Goal: Task Accomplishment & Management: Complete application form

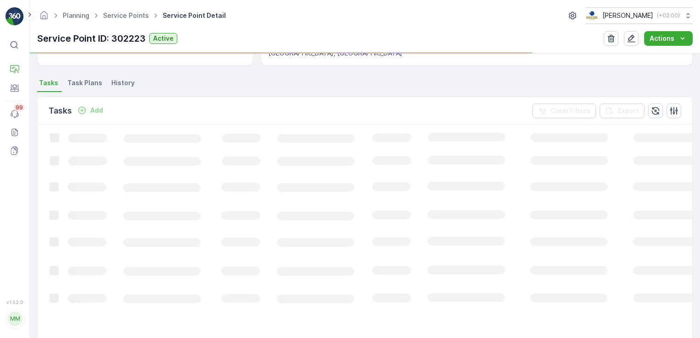
scroll to position [229, 0]
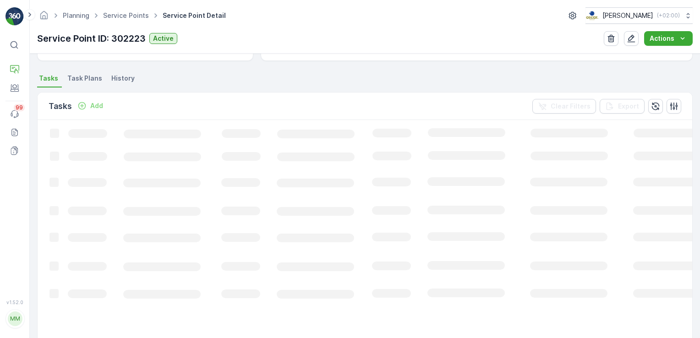
click at [79, 81] on span "Task Plans" at bounding box center [84, 78] width 35 height 9
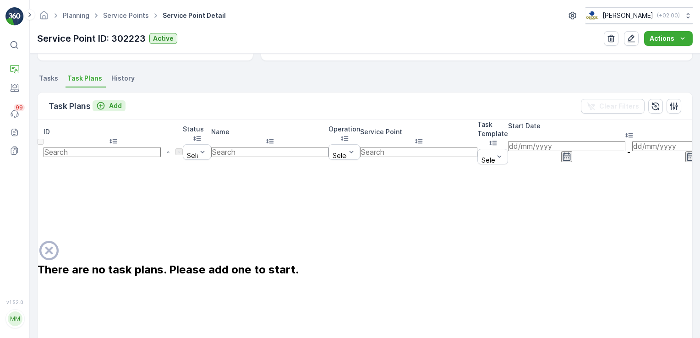
click at [112, 103] on p "Add" at bounding box center [115, 105] width 13 height 9
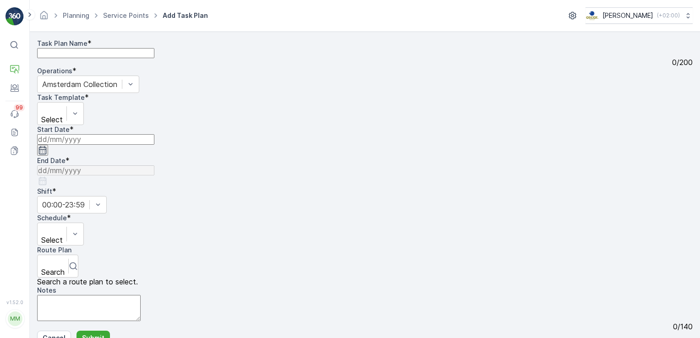
click at [113, 58] on Name "Task Plan Name" at bounding box center [95, 53] width 117 height 10
type Name "WG Ochtend"
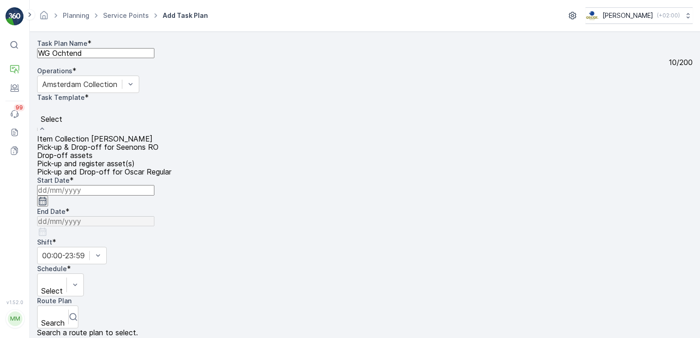
click at [171, 135] on div "Item Collection [PERSON_NAME]" at bounding box center [104, 139] width 134 height 8
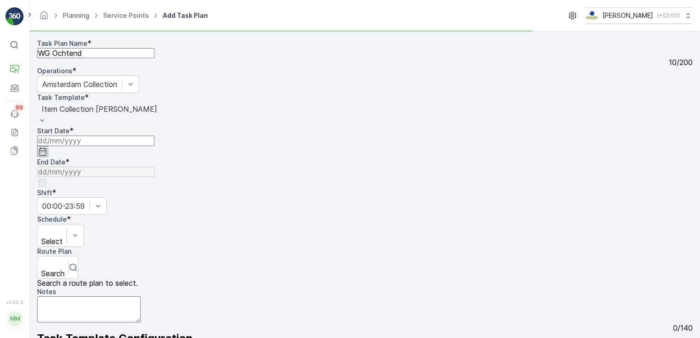
click at [47, 148] on icon "button" at bounding box center [42, 151] width 9 height 9
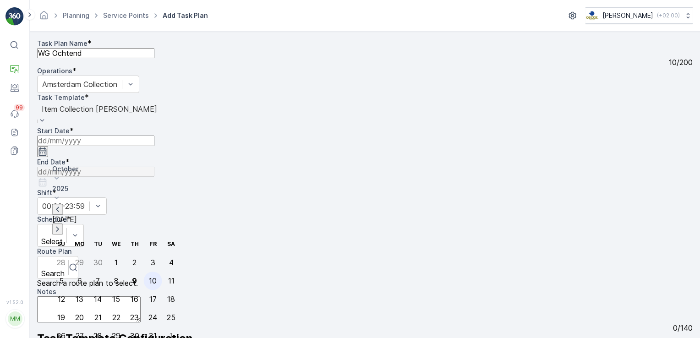
click at [149, 277] on div "10" at bounding box center [153, 281] width 8 height 8
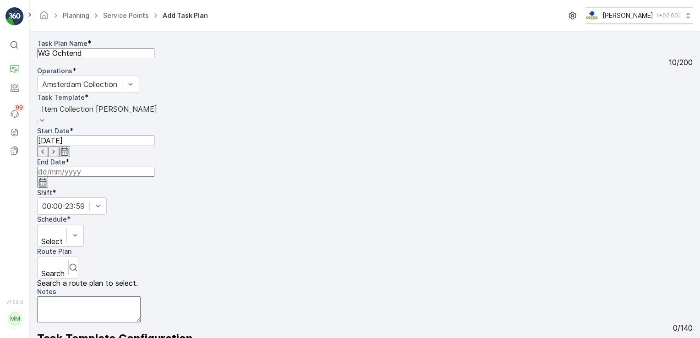
click at [47, 178] on icon "button" at bounding box center [42, 182] width 9 height 9
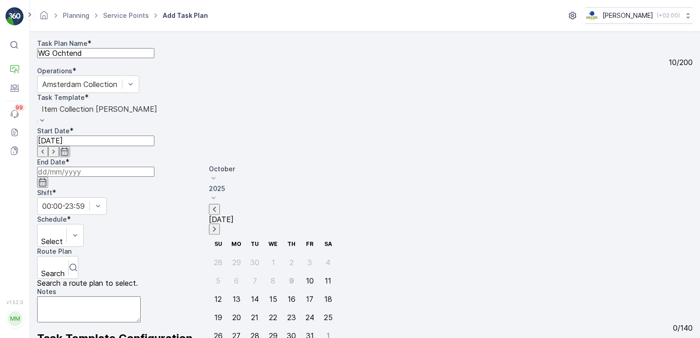
click at [218, 193] on icon at bounding box center [213, 197] width 9 height 9
click at [235, 293] on span "2029" at bounding box center [228, 297] width 16 height 9
click at [269, 295] on div "17" at bounding box center [272, 299] width 7 height 8
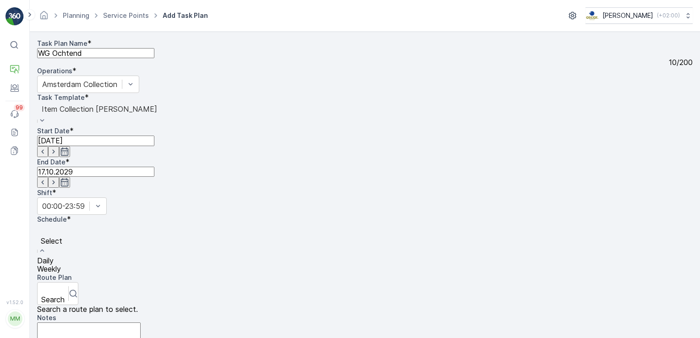
click at [66, 256] on div "Daily" at bounding box center [51, 260] width 29 height 8
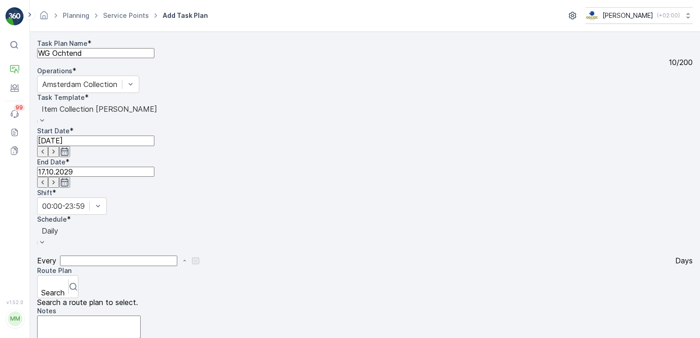
scroll to position [92, 0]
click at [63, 277] on div at bounding box center [53, 282] width 22 height 10
type input "wg"
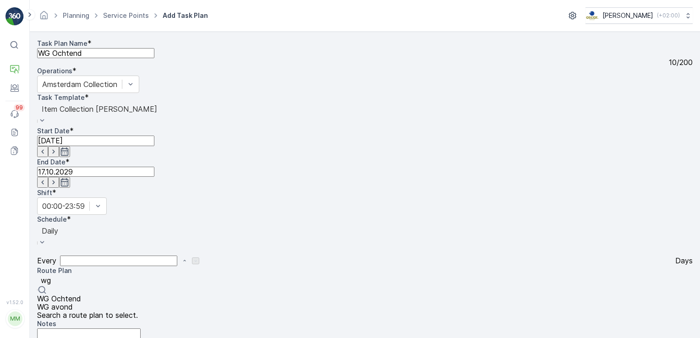
click at [101, 294] on div "WG Ochtend" at bounding box center [98, 298] width 123 height 8
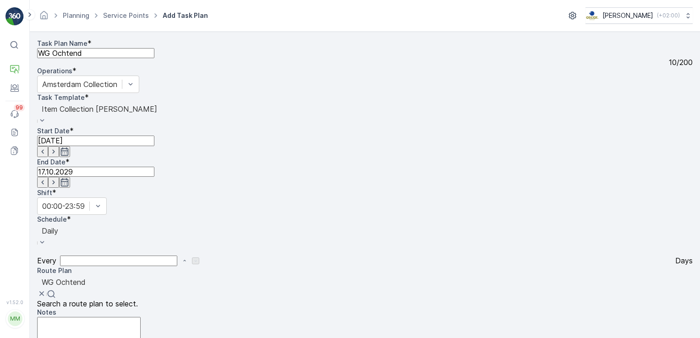
scroll to position [183, 0]
click at [107, 317] on textarea "Notes" at bounding box center [88, 330] width 103 height 26
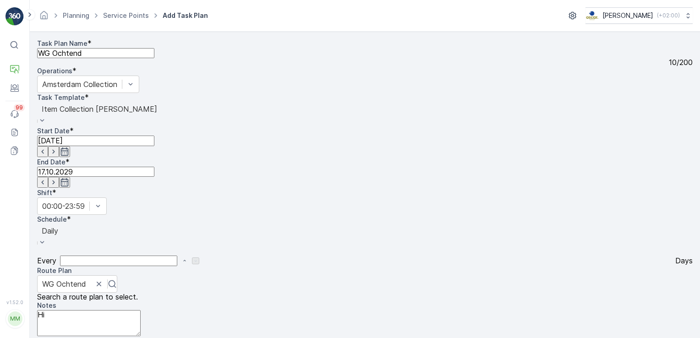
type textarea "H"
type textarea "D"
click at [141, 310] on textarea "De containers staan achter het gebouw op de Polonceaukade 11." at bounding box center [88, 323] width 103 height 26
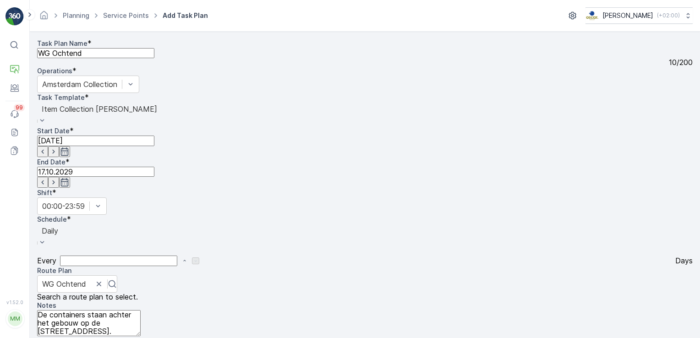
click at [141, 310] on textarea "De containers staan achter het gebouw op de Polonceaukade 11." at bounding box center [88, 323] width 103 height 26
click at [141, 310] on textarea "De containers staan achter het gebouw op Polonceaukade 11." at bounding box center [88, 323] width 103 height 26
type textarea "De containers staan achter het gebouw op Polonceaukade 11. Graag wel even melde…"
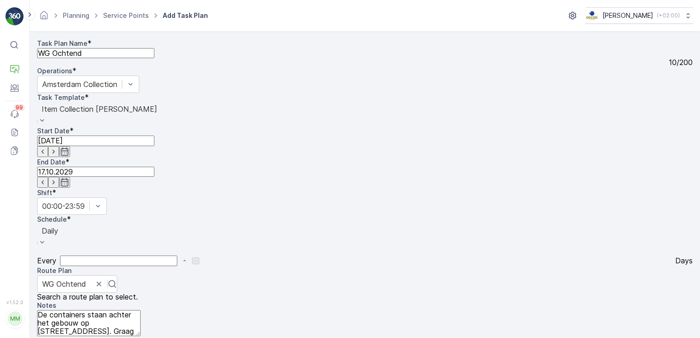
type input "swill"
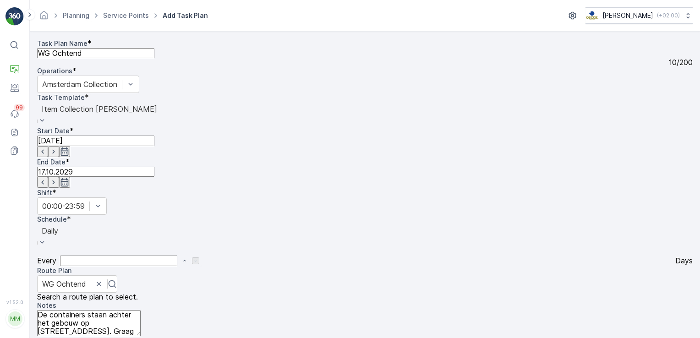
type input "papier"
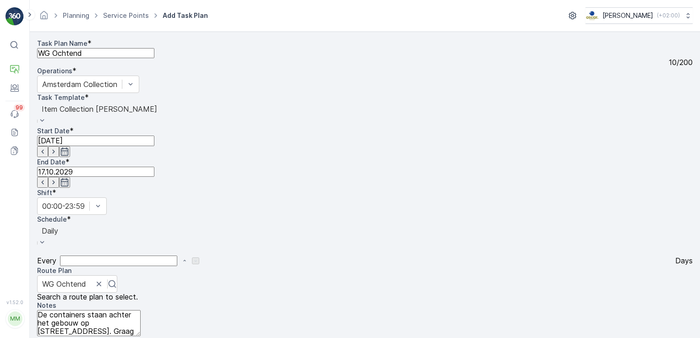
scroll to position [0, 0]
type input "pd"
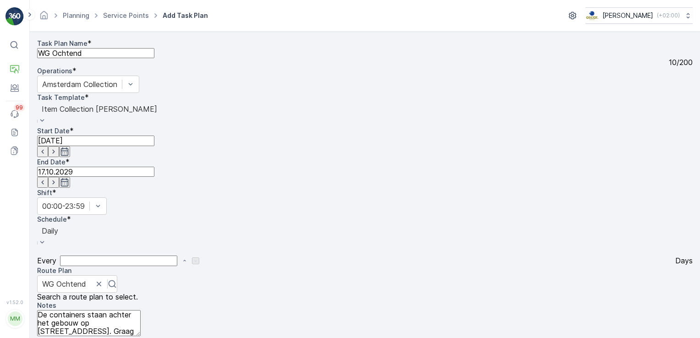
type input "rest"
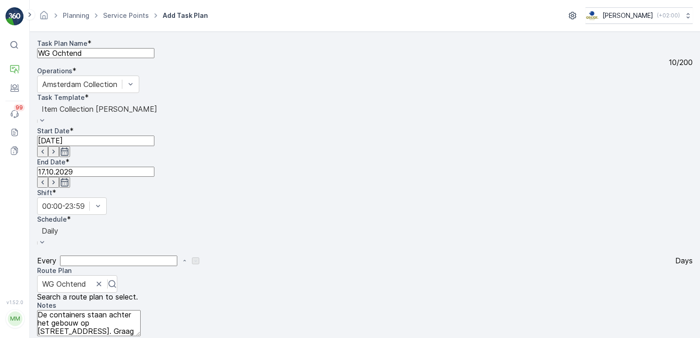
type input "glas"
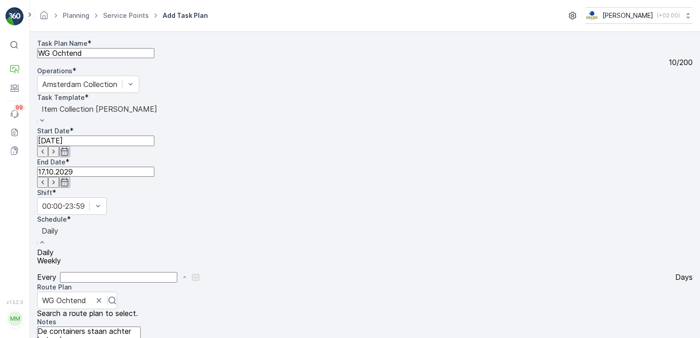
click at [63, 224] on div "Daily" at bounding box center [50, 236] width 26 height 24
click at [63, 256] on div "Weekly" at bounding box center [50, 260] width 26 height 8
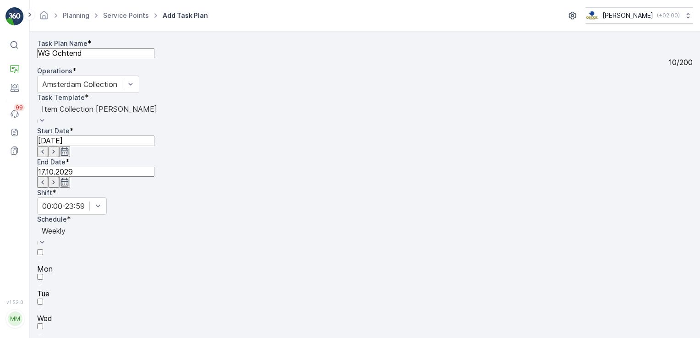
click at [210, 256] on div at bounding box center [364, 260] width 655 height 8
click at [43, 249] on input "Mon" at bounding box center [40, 252] width 6 height 6
click at [234, 281] on div at bounding box center [364, 285] width 655 height 8
click at [43, 274] on input "Tue" at bounding box center [40, 277] width 6 height 6
click at [253, 306] on div at bounding box center [364, 310] width 655 height 8
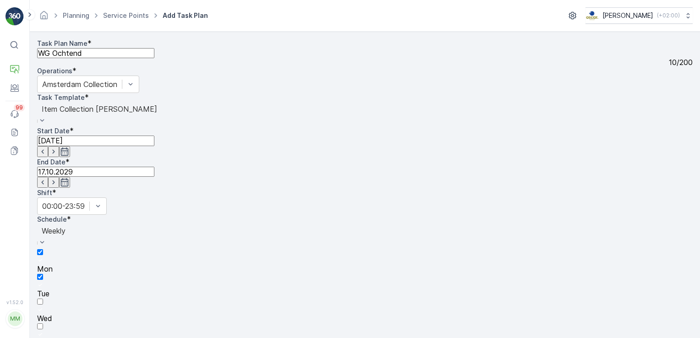
click at [43, 299] on input "Wed" at bounding box center [40, 302] width 6 height 6
click at [281, 331] on div at bounding box center [364, 335] width 655 height 8
click at [43, 323] on input "Thu" at bounding box center [40, 326] width 6 height 6
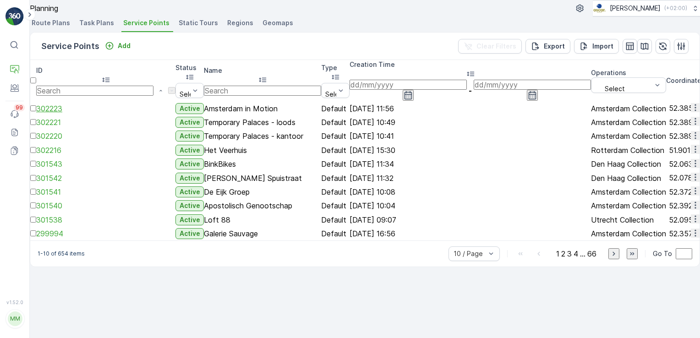
click at [62, 113] on span "302223" at bounding box center [49, 108] width 26 height 9
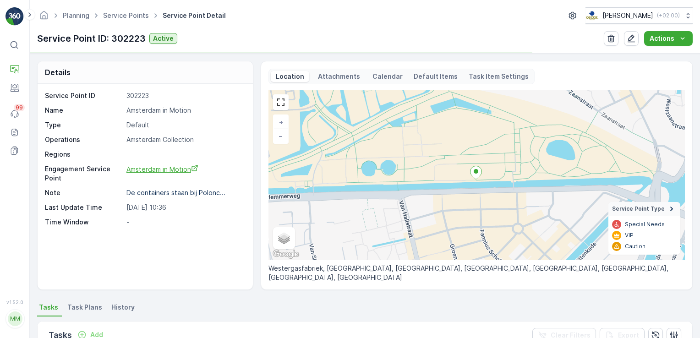
click at [176, 170] on span "Amsterdam in Motion" at bounding box center [162, 169] width 72 height 8
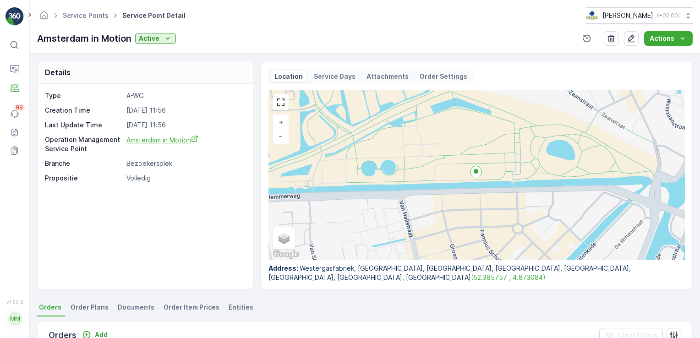
click at [134, 136] on span "Amsterdam in Motion" at bounding box center [162, 140] width 72 height 8
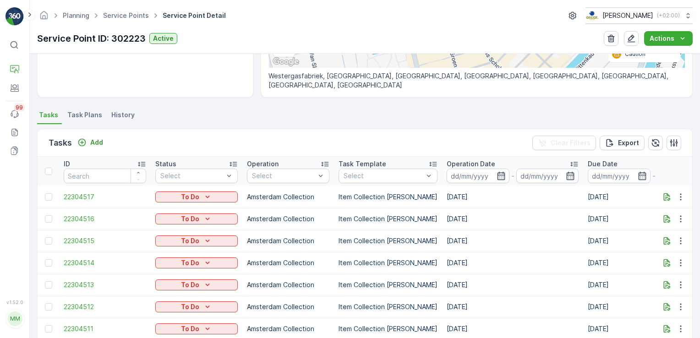
scroll to position [145, 0]
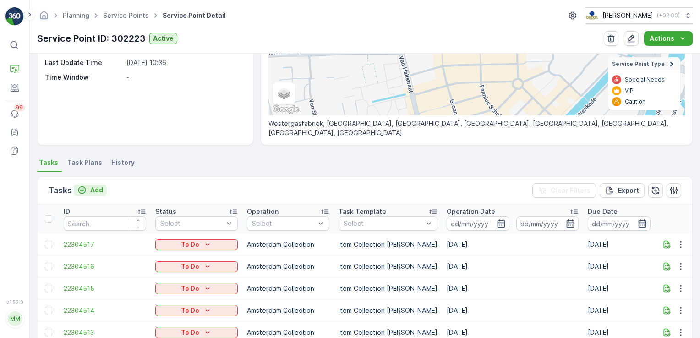
click at [92, 191] on p "Add" at bounding box center [96, 189] width 13 height 9
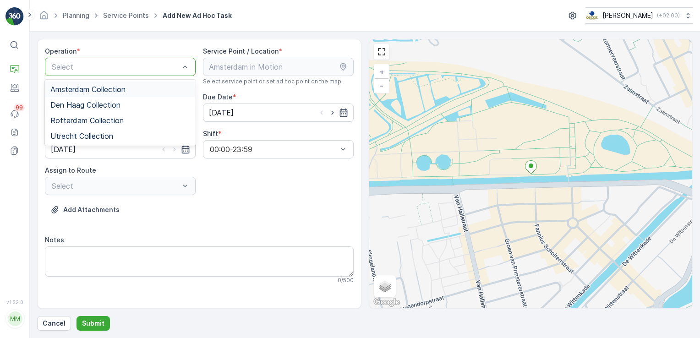
click at [121, 91] on span "Amsterdam Collection" at bounding box center [87, 89] width 75 height 8
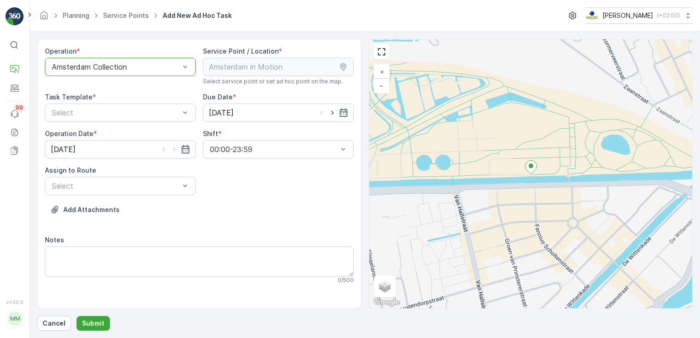
click at [327, 111] on div at bounding box center [332, 112] width 31 height 9
click at [335, 113] on icon "button" at bounding box center [332, 112] width 9 height 9
type input "10.10.2025"
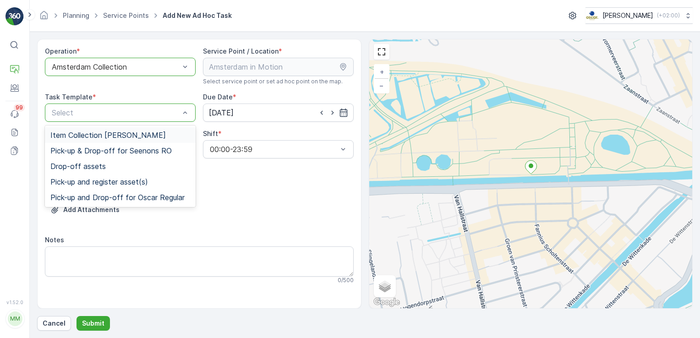
click at [98, 131] on span "Item Collection Oscar Regulier" at bounding box center [107, 135] width 115 height 8
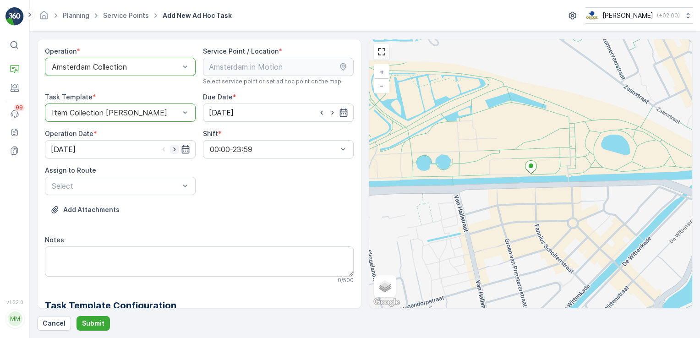
click at [174, 149] on icon "button" at bounding box center [174, 149] width 2 height 4
type input "10.10.2025"
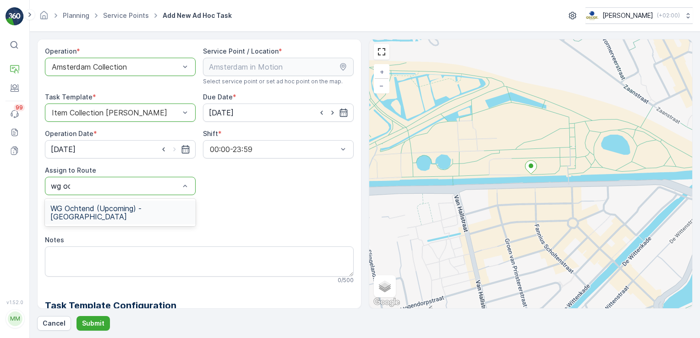
type input "wg och"
click at [164, 210] on span "WG Ochtend (Upcoming) - Amsterdam" at bounding box center [120, 212] width 140 height 16
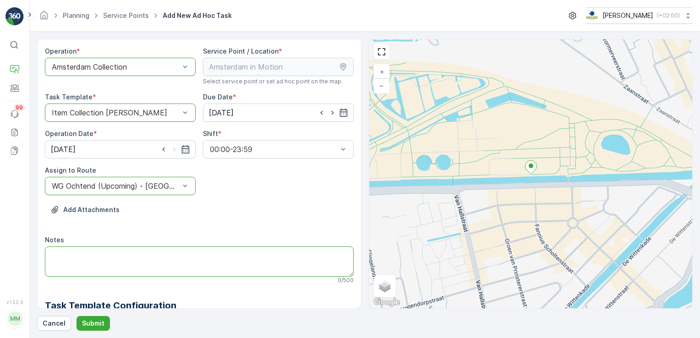
click at [141, 249] on textarea "Notes" at bounding box center [199, 261] width 309 height 30
click at [86, 255] on textarea "Let op! Er is meer papier/karton dan gewoonlijk." at bounding box center [199, 261] width 309 height 30
click at [240, 259] on textarea "Let op! Er is vandaag meer papier/karton dan gewoonlijk." at bounding box center [199, 261] width 309 height 30
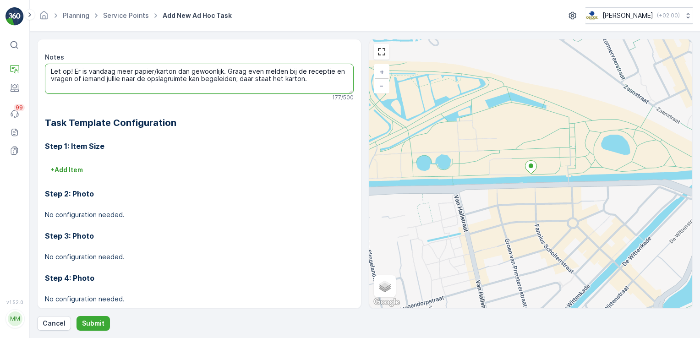
scroll to position [183, 0]
type textarea "Let op! Er is vandaag meer papier/karton dan gewoonlijk. Graag even melden bij …"
click at [73, 170] on p "+ Add Item" at bounding box center [66, 169] width 33 height 9
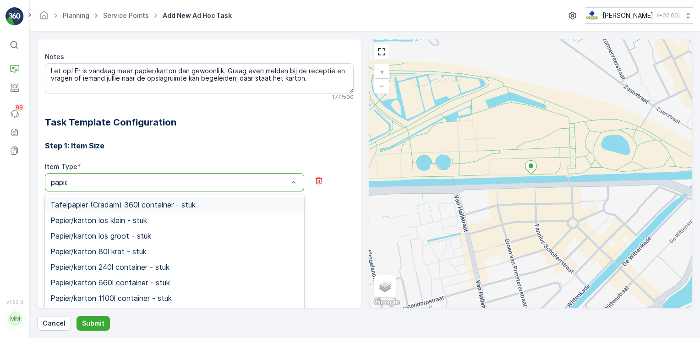
type input "papier"
click at [132, 239] on span "Papier/karton los groot - stuk" at bounding box center [100, 236] width 101 height 8
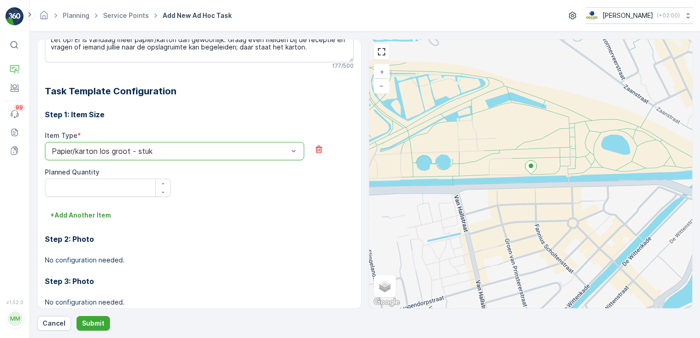
scroll to position [229, 0]
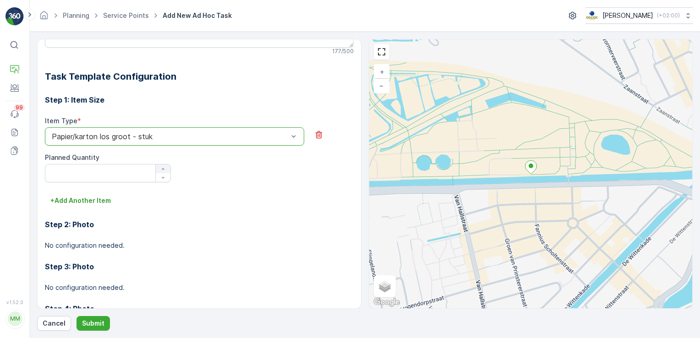
click at [158, 166] on div "button" at bounding box center [163, 168] width 15 height 5
click at [158, 167] on div "button" at bounding box center [163, 168] width 15 height 5
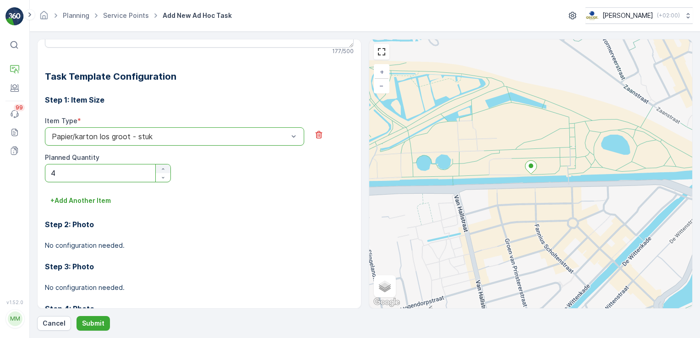
type Quantity "5"
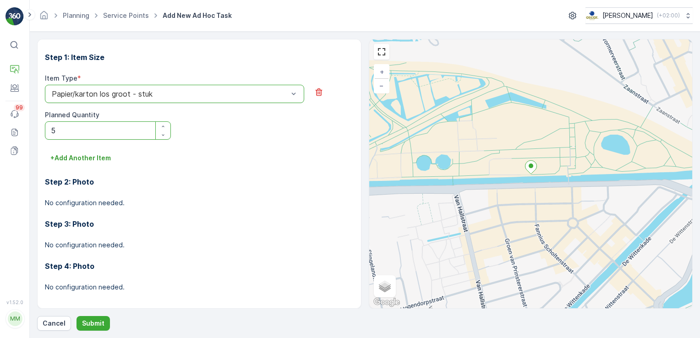
scroll to position [276, 0]
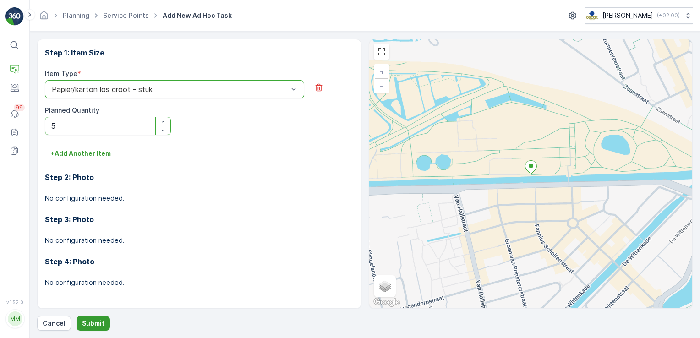
click at [94, 321] on p "Submit" at bounding box center [93, 323] width 22 height 9
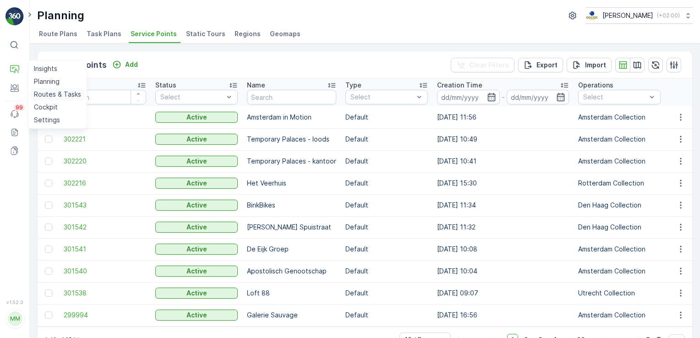
click at [40, 98] on p "Routes & Tasks" at bounding box center [57, 94] width 47 height 9
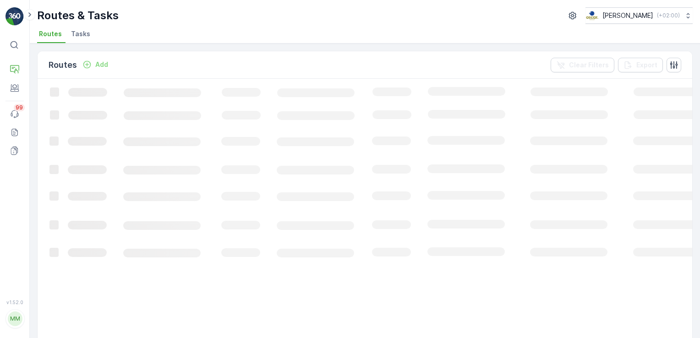
click at [74, 34] on span "Tasks" at bounding box center [80, 33] width 19 height 9
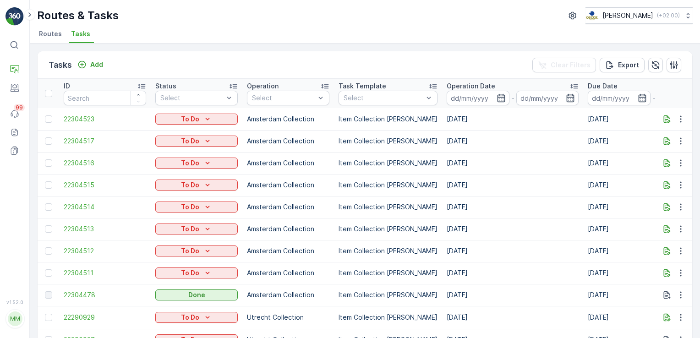
click at [196, 113] on div "To Do" at bounding box center [196, 119] width 82 height 13
click at [196, 115] on p "To Do" at bounding box center [190, 118] width 18 height 9
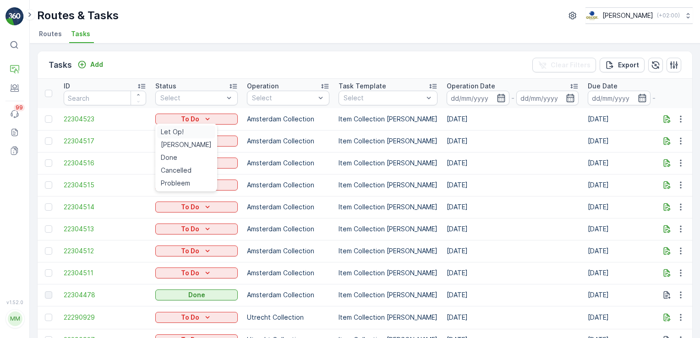
click at [190, 129] on div "Let Op!" at bounding box center [186, 131] width 58 height 13
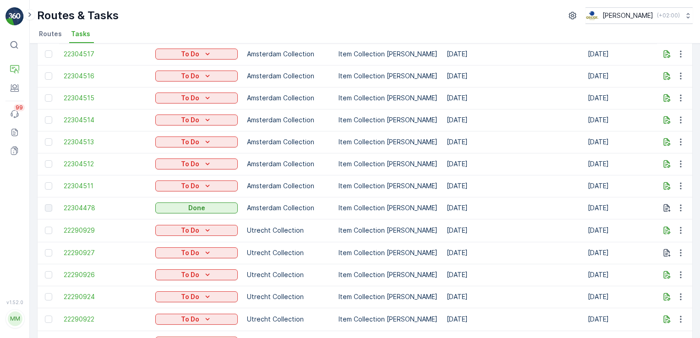
scroll to position [92, 0]
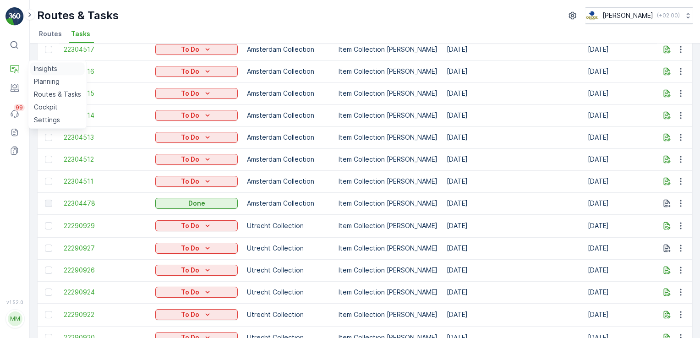
click at [37, 66] on p "Insights" at bounding box center [45, 68] width 23 height 9
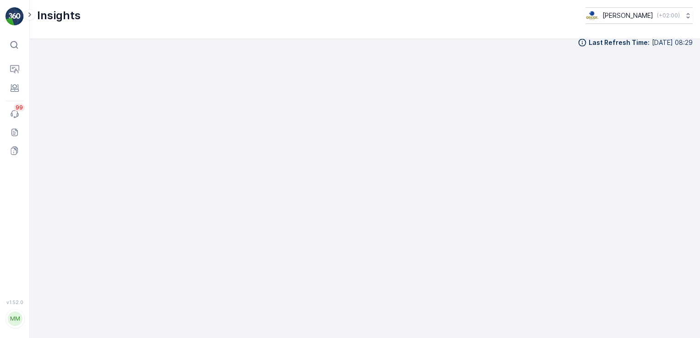
scroll to position [10, 0]
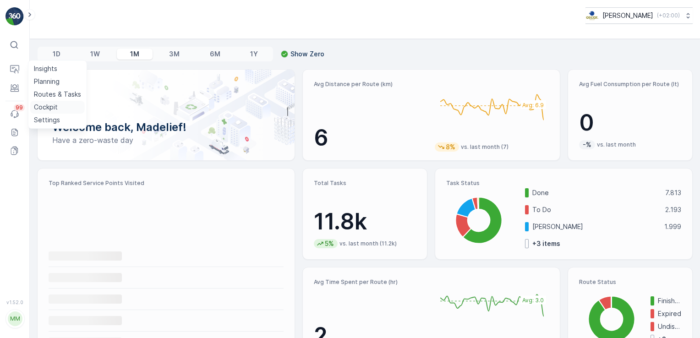
click at [48, 105] on p "Cockpit" at bounding box center [46, 107] width 24 height 9
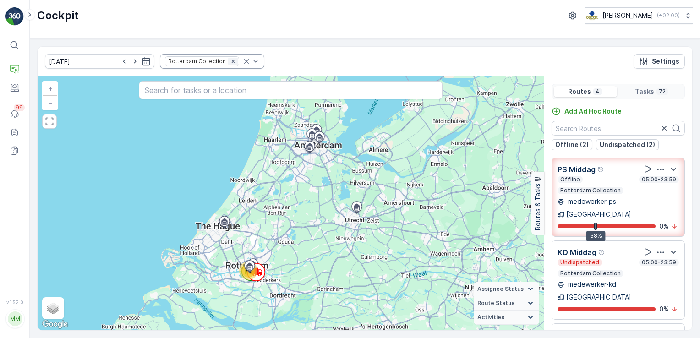
click at [230, 58] on icon "Remove Rotterdam Collection" at bounding box center [233, 61] width 6 height 6
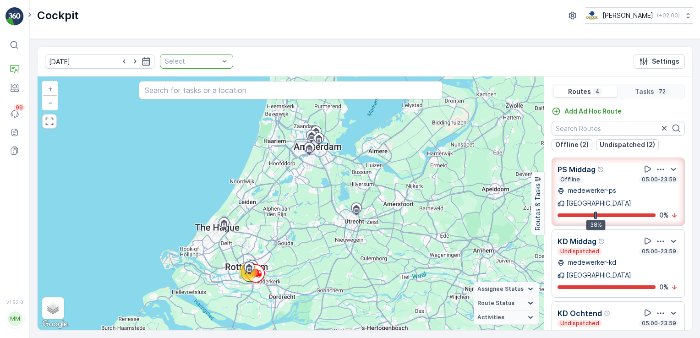
click at [204, 60] on div at bounding box center [192, 61] width 56 height 7
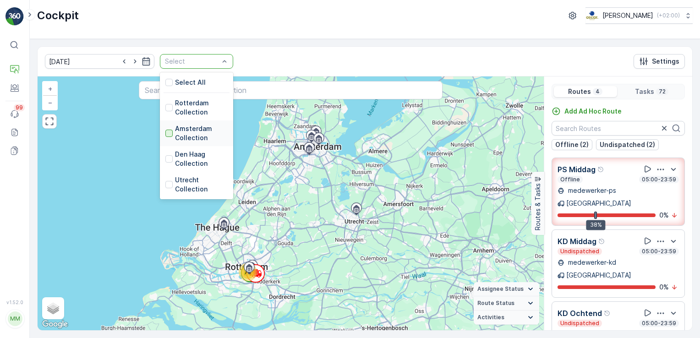
click at [165, 132] on div at bounding box center [168, 133] width 7 height 7
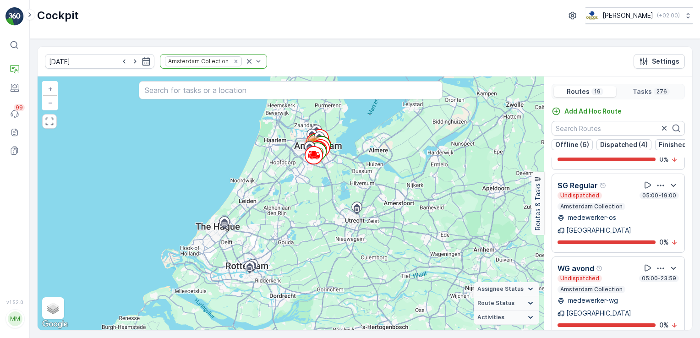
scroll to position [916, 0]
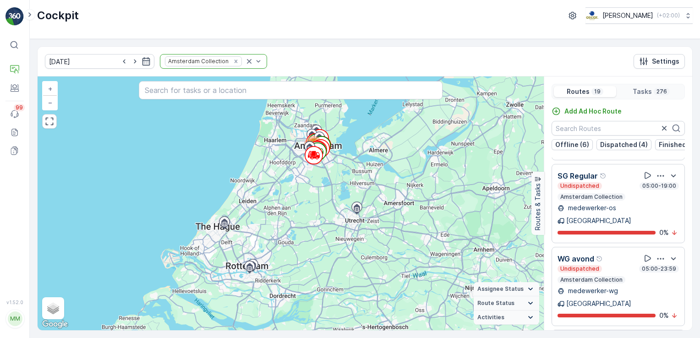
click at [579, 336] on p "OM Ochtend" at bounding box center [580, 341] width 46 height 11
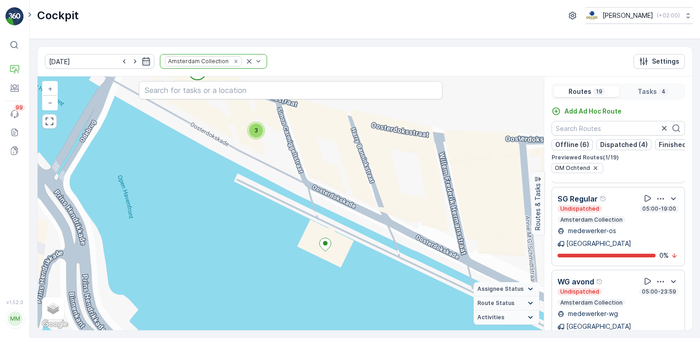
drag, startPoint x: 349, startPoint y: 176, endPoint x: 355, endPoint y: 235, distance: 59.4
click at [355, 235] on div "3 + − Satellite Roadmap Terrain Hybrid Leaflet Keyboard shortcuts Map Data Map …" at bounding box center [291, 203] width 506 height 254
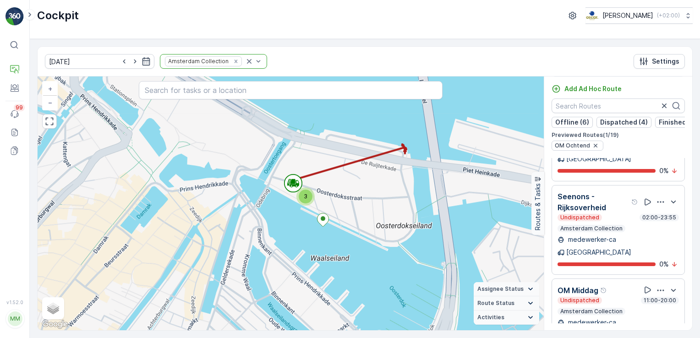
scroll to position [629, 0]
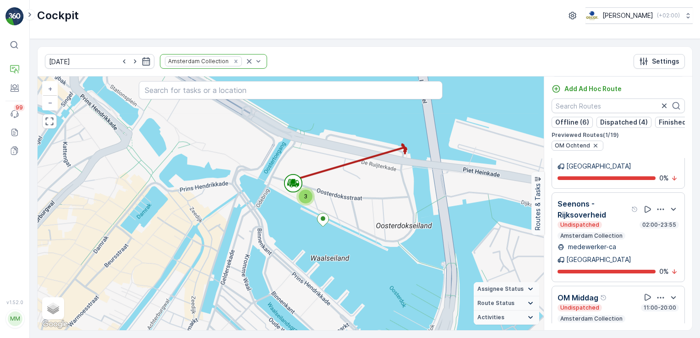
click at [590, 292] on p "OM Middag" at bounding box center [577, 297] width 41 height 11
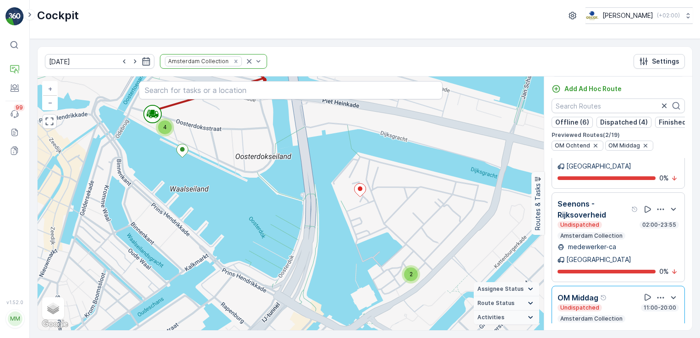
drag, startPoint x: 435, startPoint y: 203, endPoint x: 445, endPoint y: 203, distance: 9.2
click at [442, 203] on div "4 2 + − Satellite Roadmap Terrain Hybrid Leaflet Keyboard shortcuts Map Data Ma…" at bounding box center [291, 203] width 506 height 254
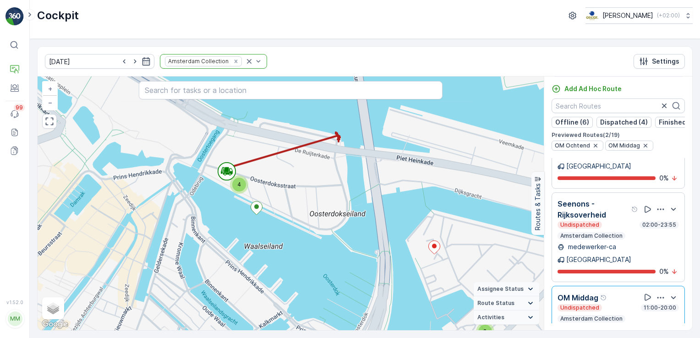
drag, startPoint x: 252, startPoint y: 187, endPoint x: 277, endPoint y: 250, distance: 67.9
click at [280, 256] on div "4 2 + − Satellite Roadmap Terrain Hybrid Leaflet Keyboard shortcuts Map Data Ma…" at bounding box center [291, 203] width 506 height 254
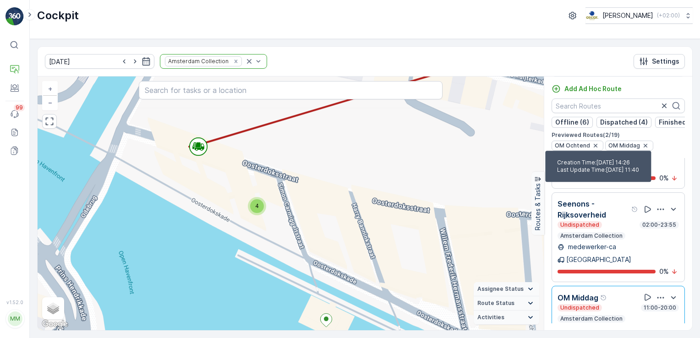
click at [600, 294] on icon "Help Tooltip Icon" at bounding box center [603, 297] width 6 height 6
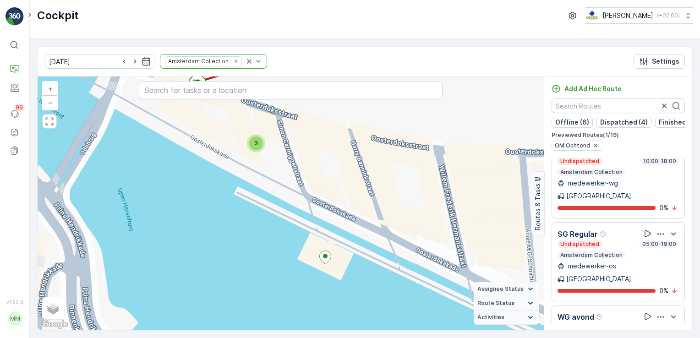
scroll to position [858, 0]
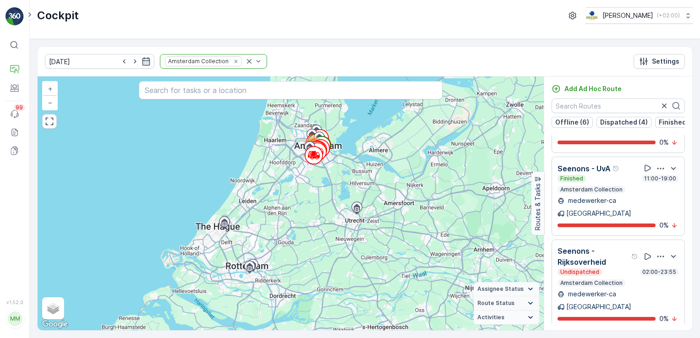
scroll to position [537, 0]
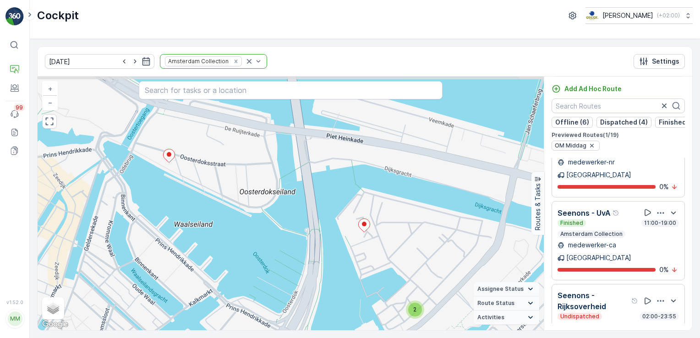
drag, startPoint x: 421, startPoint y: 210, endPoint x: 427, endPoint y: 246, distance: 37.1
click at [427, 246] on div "2 + − Satellite Roadmap Terrain Hybrid Leaflet Keyboard shortcuts Map Data Map …" at bounding box center [291, 203] width 506 height 254
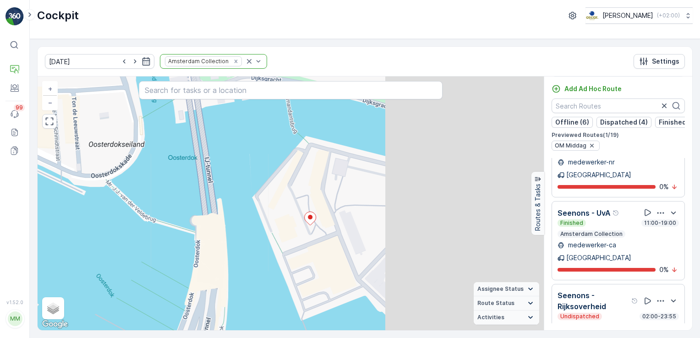
drag, startPoint x: 332, startPoint y: 212, endPoint x: 97, endPoint y: 166, distance: 239.3
click at [97, 166] on div "+ − Satellite Roadmap Terrain Hybrid Leaflet Keyboard shortcuts Map Data Map da…" at bounding box center [291, 203] width 506 height 254
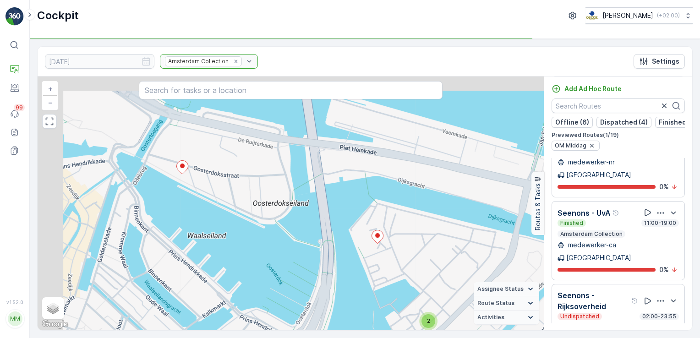
drag, startPoint x: 172, startPoint y: 195, endPoint x: 283, endPoint y: 234, distance: 118.3
click at [283, 234] on div "2 + − Satellite Roadmap Terrain Hybrid Leaflet Keyboard shortcuts Map Data Map …" at bounding box center [291, 203] width 506 height 254
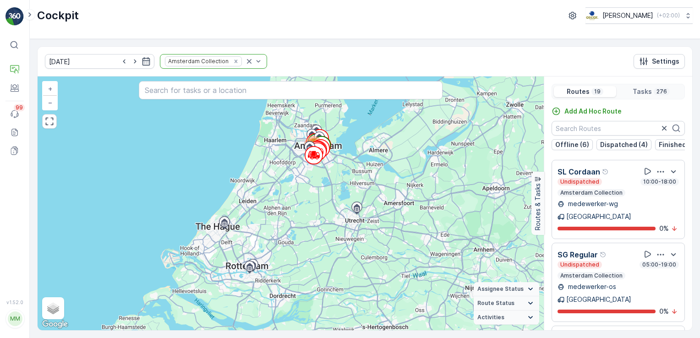
scroll to position [916, 0]
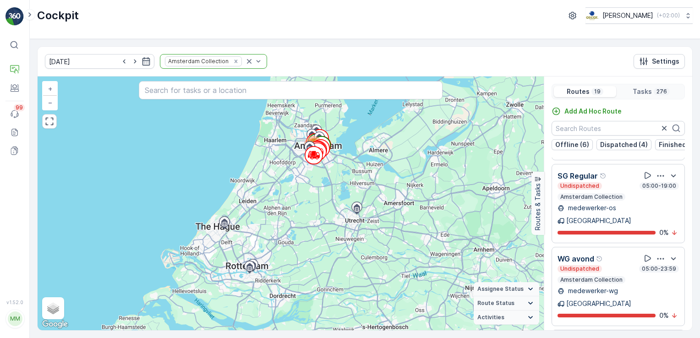
click at [583, 336] on p "OM Ochtend" at bounding box center [580, 341] width 46 height 11
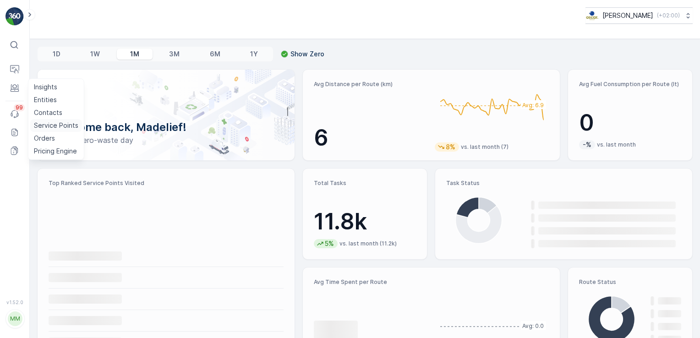
click at [42, 125] on p "Service Points" at bounding box center [56, 125] width 44 height 9
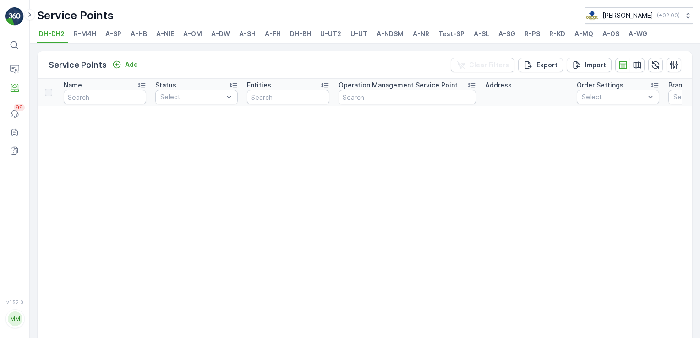
click at [179, 31] on ul "DH-DH2 R-M4H A-SP A-HB A-NIE A-OM A-DW A-SH A-FH [PERSON_NAME] U-UT2 U-UT A-NDS…" at bounding box center [361, 35] width 648 height 16
click at [192, 30] on span "A-OM" at bounding box center [192, 33] width 19 height 9
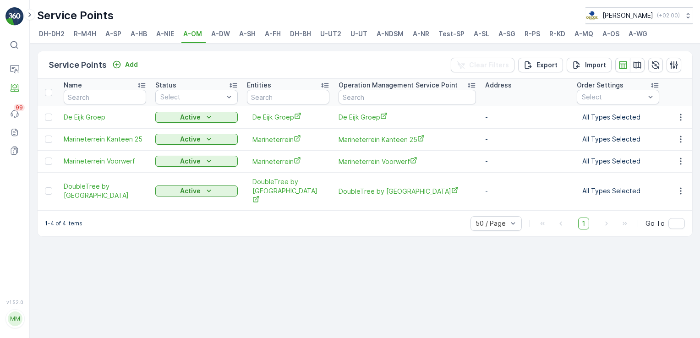
click at [420, 37] on span "A-NR" at bounding box center [421, 33] width 16 height 9
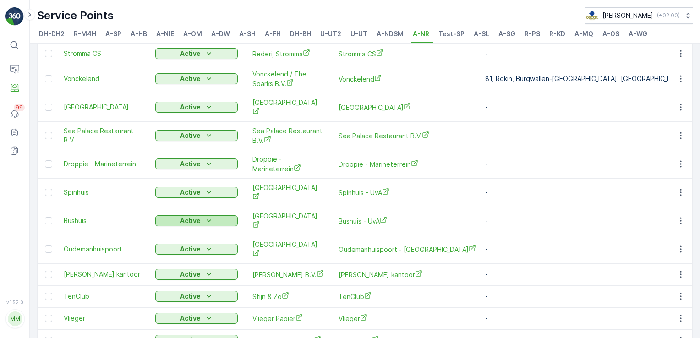
scroll to position [412, 0]
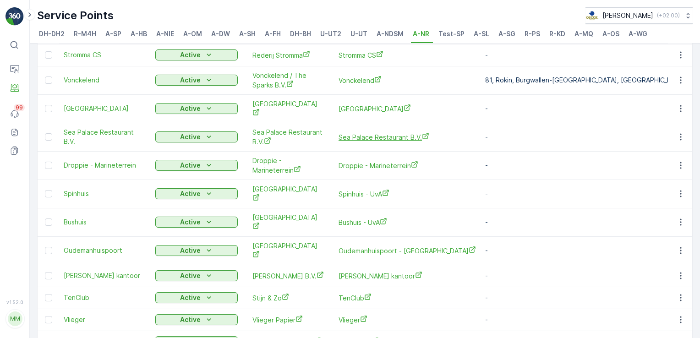
click at [364, 132] on span "Sea Palace Restaurant B.V." at bounding box center [406, 137] width 137 height 10
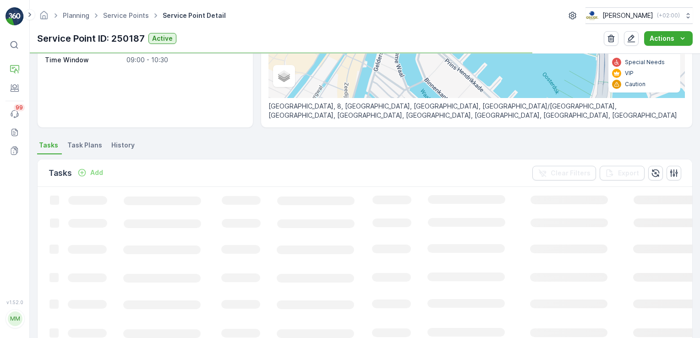
scroll to position [242, 0]
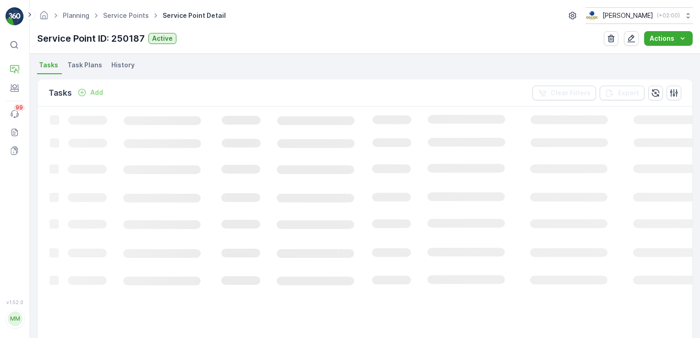
click at [88, 68] on span "Task Plans" at bounding box center [84, 64] width 35 height 9
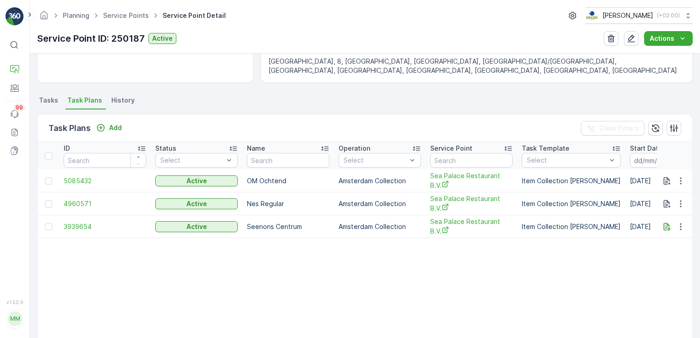
scroll to position [207, 0]
click at [53, 107] on li "Tasks" at bounding box center [49, 102] width 25 height 16
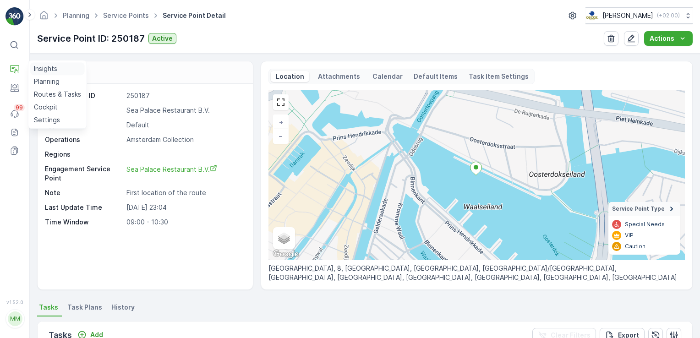
click at [48, 67] on p "Insights" at bounding box center [45, 68] width 23 height 9
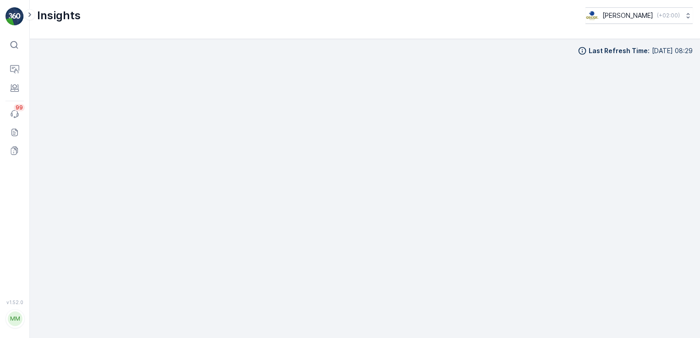
scroll to position [10, 0]
